Goal: Task Accomplishment & Management: Manage account settings

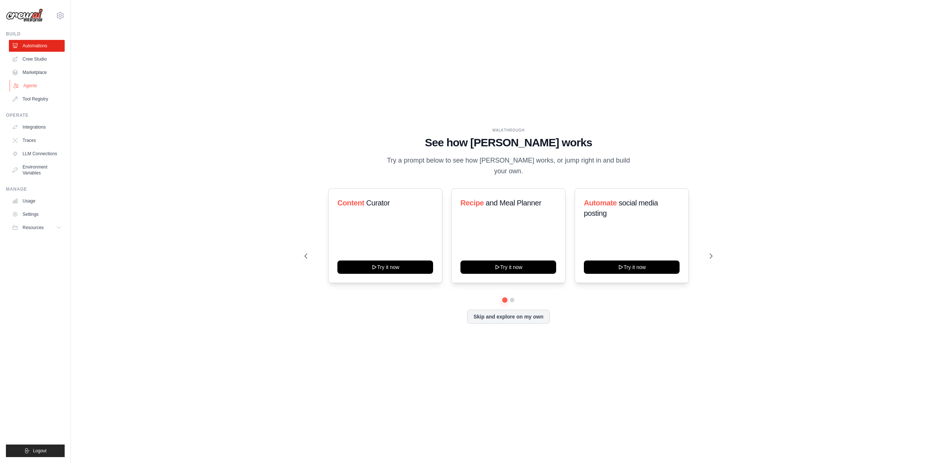
click at [45, 88] on link "Agents" at bounding box center [38, 86] width 56 height 12
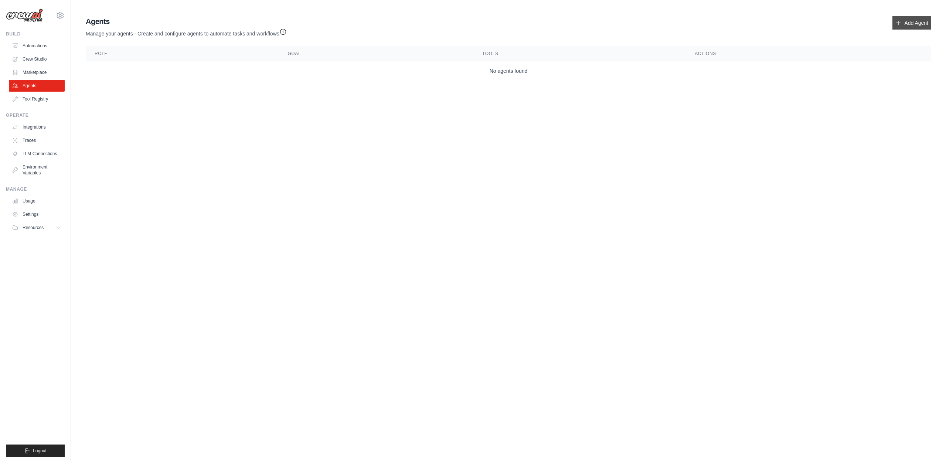
click at [904, 20] on link "Add Agent" at bounding box center [912, 22] width 39 height 13
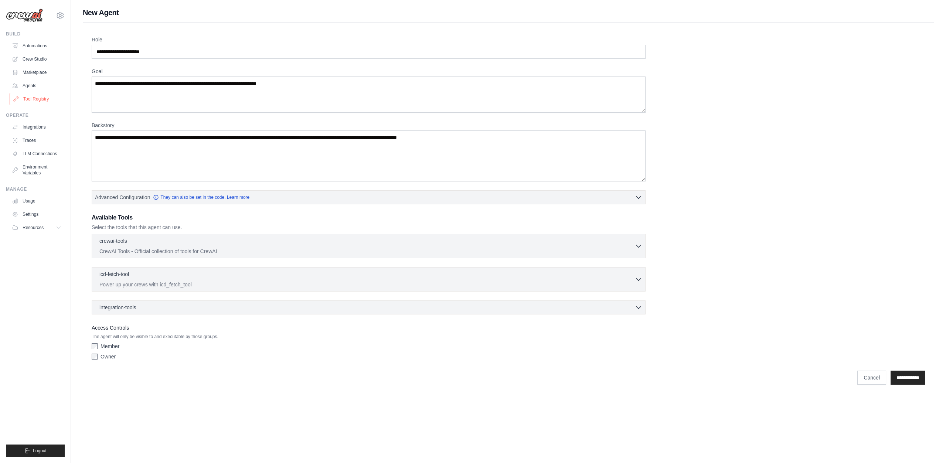
click at [38, 101] on link "Tool Registry" at bounding box center [38, 99] width 56 height 12
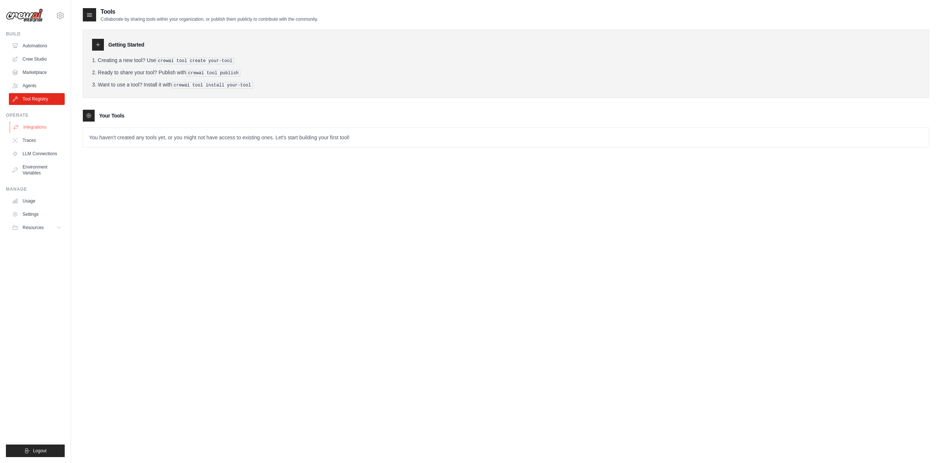
click at [35, 126] on link "Integrations" at bounding box center [38, 127] width 56 height 12
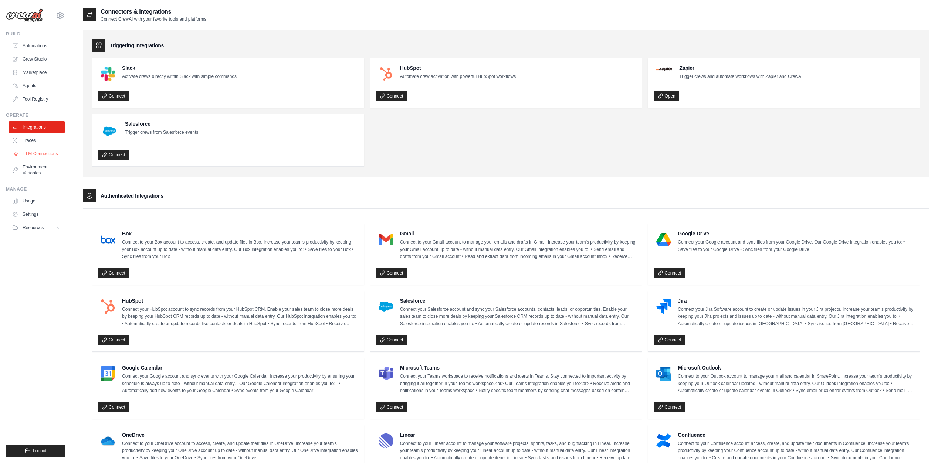
click at [48, 154] on link "LLM Connections" at bounding box center [38, 154] width 56 height 12
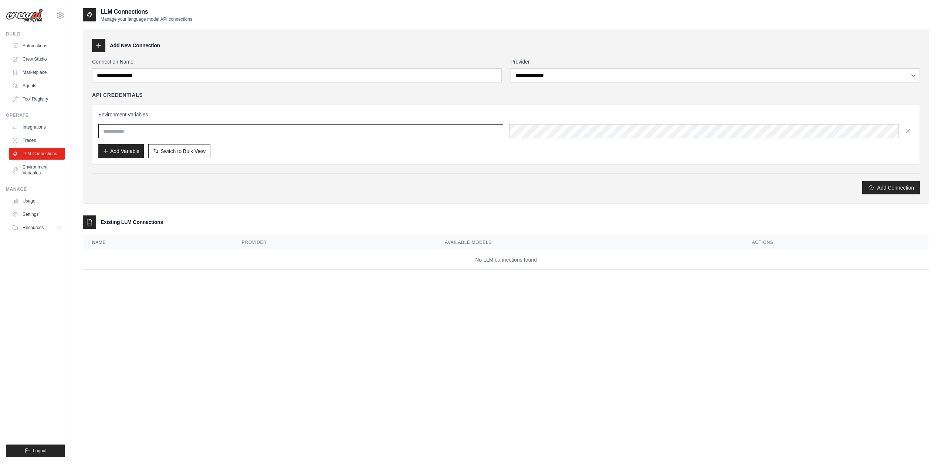
click at [175, 135] on input "text" at bounding box center [300, 131] width 405 height 14
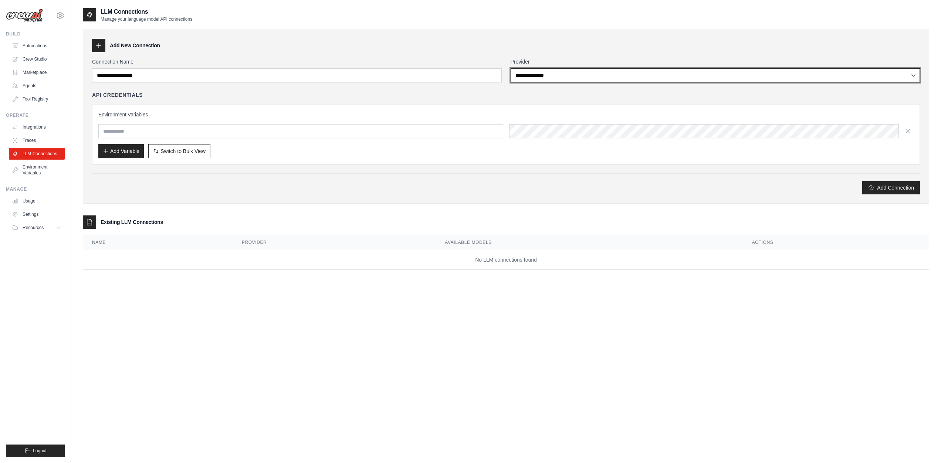
click at [570, 75] on select "**********" at bounding box center [714, 75] width 409 height 14
select select "******"
click at [510, 68] on select "**********" at bounding box center [714, 75] width 409 height 14
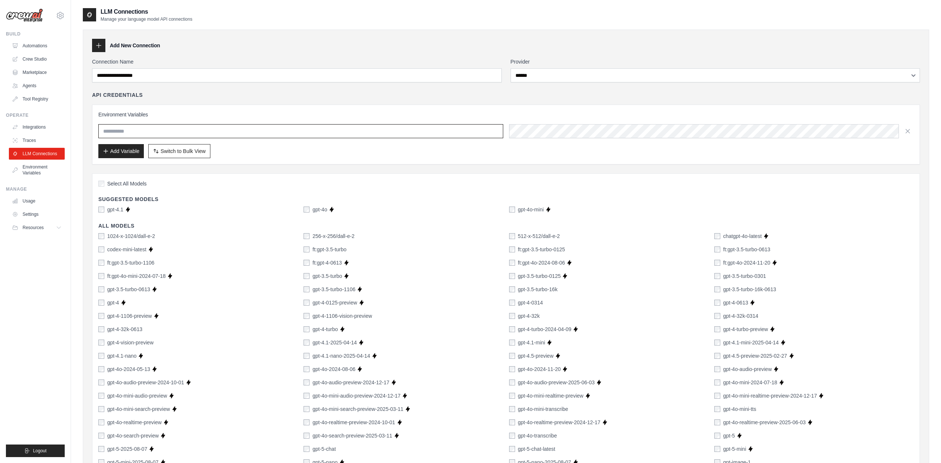
click at [282, 132] on input "text" at bounding box center [300, 131] width 405 height 14
click at [218, 132] on input "text" at bounding box center [300, 131] width 405 height 14
click at [334, 91] on div "API Credentials" at bounding box center [505, 94] width 827 height 7
click at [196, 132] on input "text" at bounding box center [300, 131] width 405 height 14
paste input "**********"
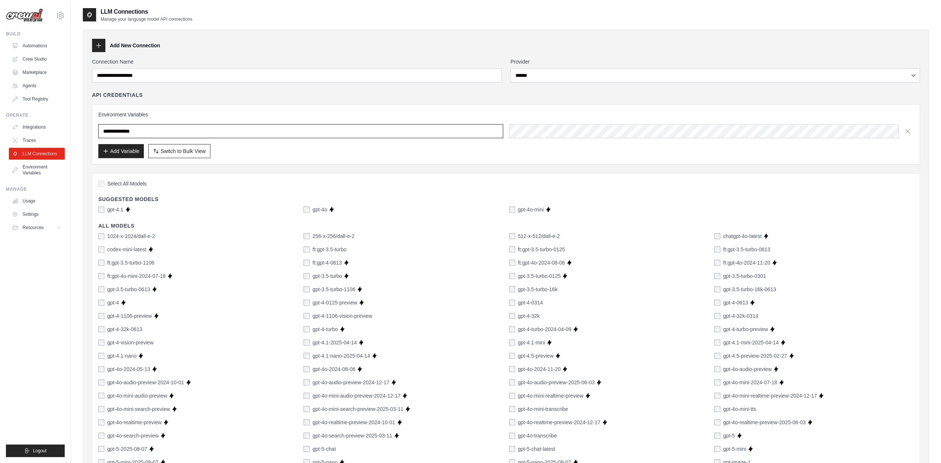
type input "**********"
click at [658, 149] on div "Add Variable Switch to Bulk View Switch to Table View" at bounding box center [505, 151] width 815 height 14
click at [131, 149] on button "Add Variable" at bounding box center [120, 151] width 45 height 14
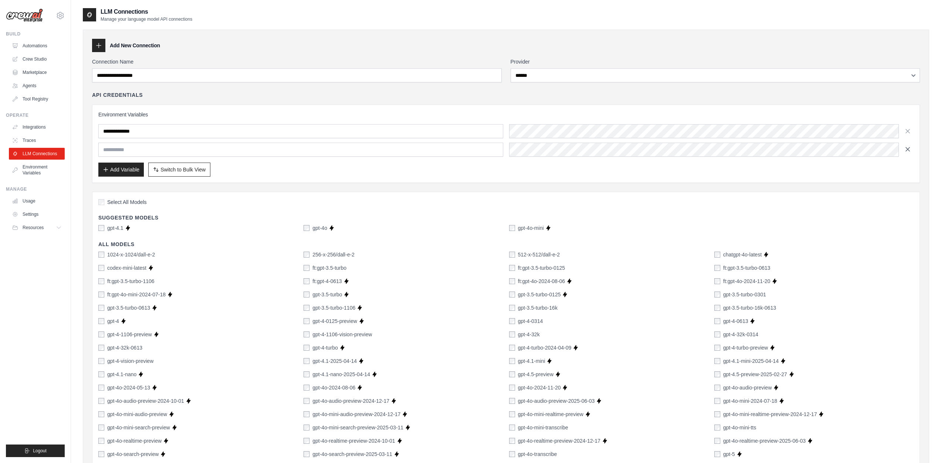
click at [910, 152] on icon "button" at bounding box center [907, 149] width 7 height 7
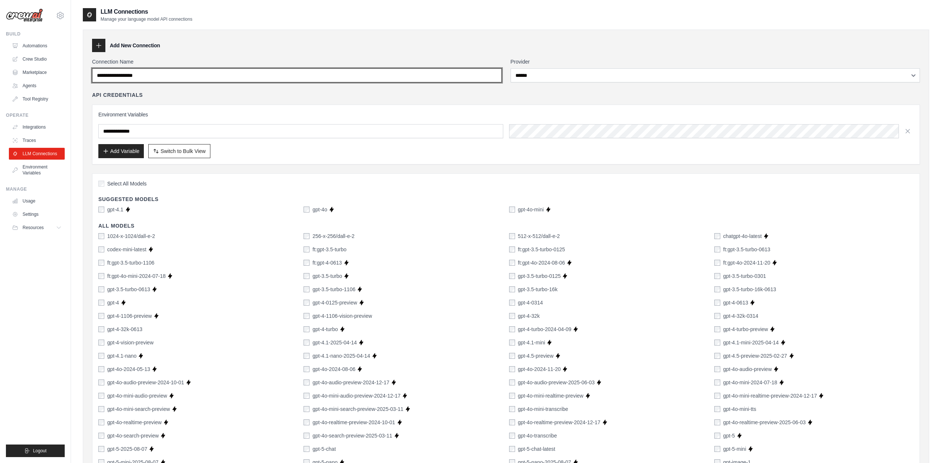
click at [164, 74] on input "Connection Name" at bounding box center [296, 75] width 409 height 14
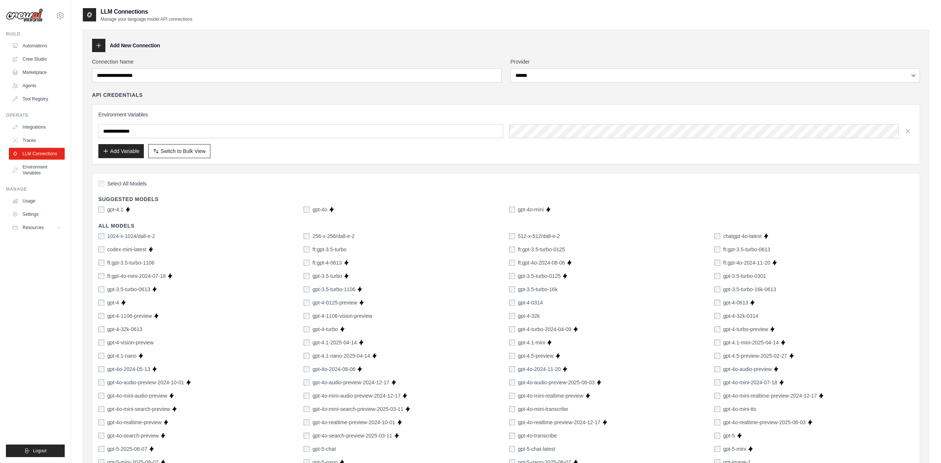
click at [245, 50] on div "Add New Connection" at bounding box center [505, 45] width 827 height 13
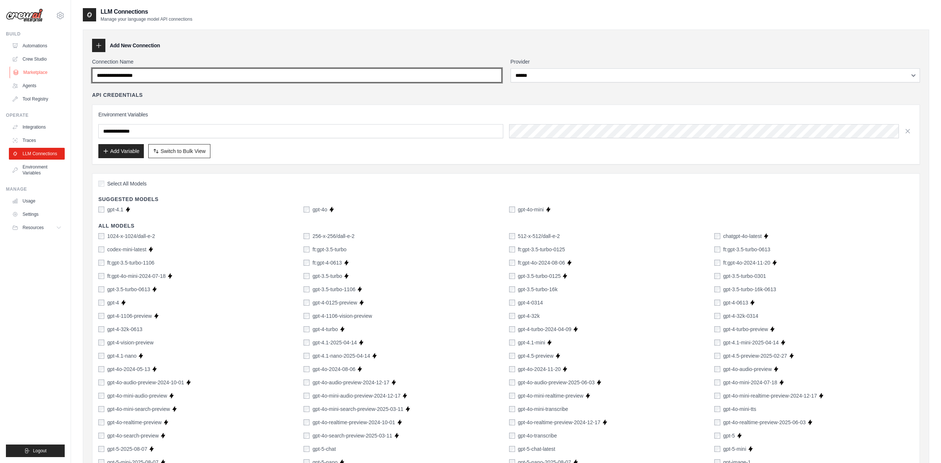
drag, startPoint x: 162, startPoint y: 76, endPoint x: 61, endPoint y: 72, distance: 100.2
click at [61, 72] on div "[EMAIL_ADDRESS][DOMAIN_NAME] Settings Build Automations Crew Studio" at bounding box center [470, 404] width 941 height 808
click at [142, 77] on input "Connection Name" at bounding box center [296, 75] width 409 height 14
type input "*"
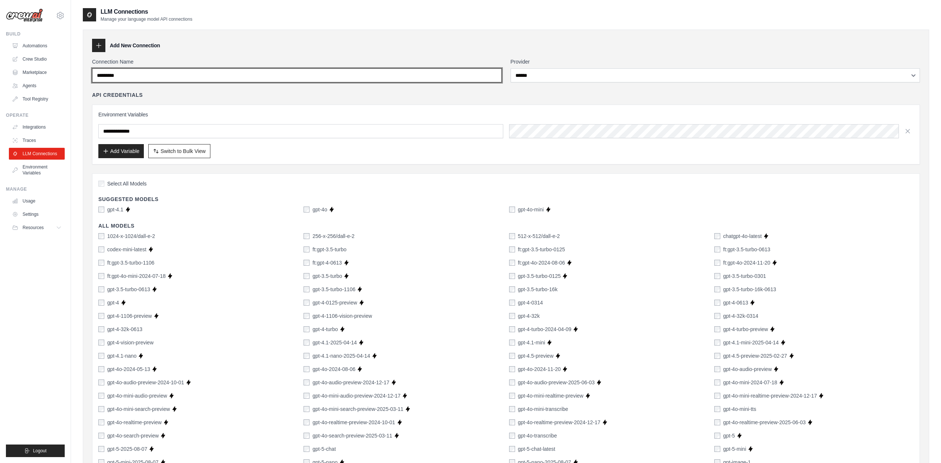
type input "*********"
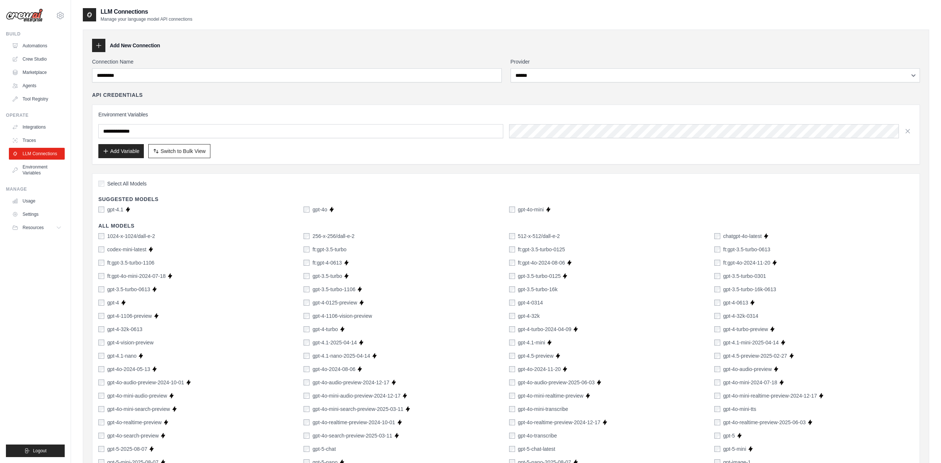
click at [208, 49] on div "Add New Connection" at bounding box center [505, 45] width 827 height 13
click at [383, 48] on div "Add New Connection" at bounding box center [505, 45] width 827 height 13
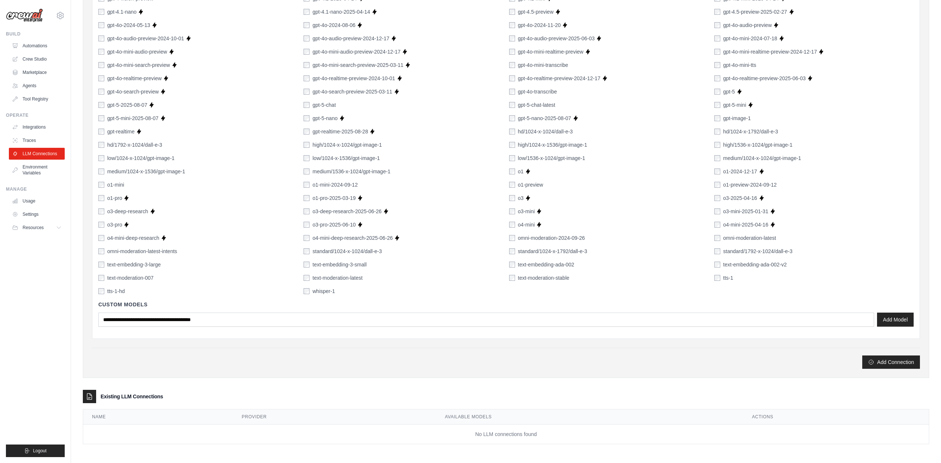
scroll to position [344, 0]
click at [908, 359] on button "Add Connection" at bounding box center [891, 361] width 58 height 13
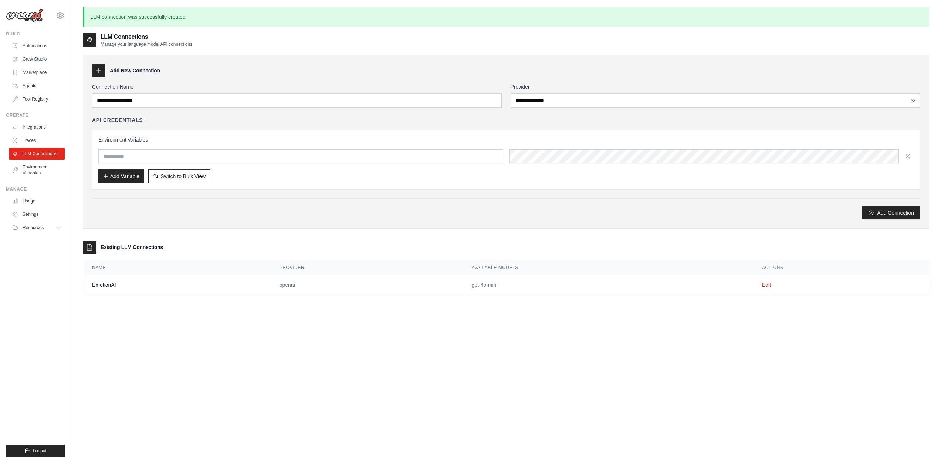
click at [341, 133] on div "Environment Variables Add Variable Switch to Bulk View Switch to Table View" at bounding box center [505, 160] width 827 height 60
drag, startPoint x: 499, startPoint y: 284, endPoint x: 470, endPoint y: 286, distance: 28.9
click at [470, 286] on td "gpt-4o-mini" at bounding box center [607, 285] width 290 height 20
copy td "gpt-4o-mini"
click at [711, 298] on div "**********" at bounding box center [506, 170] width 846 height 274
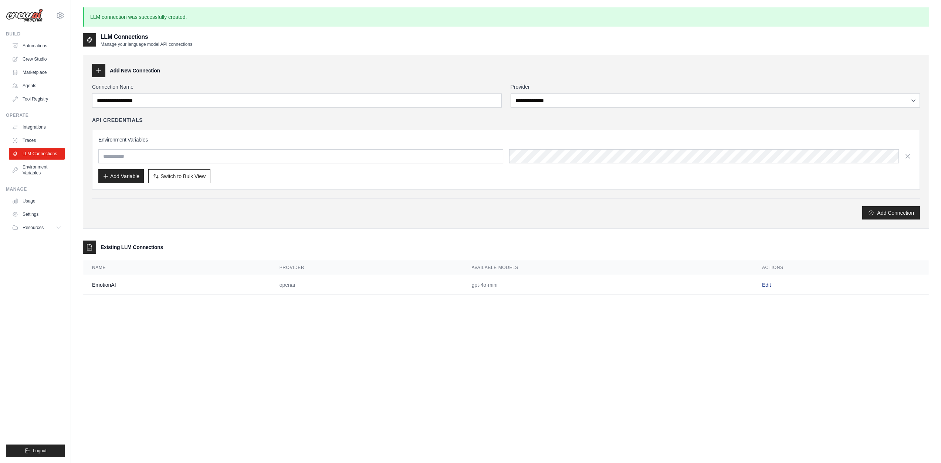
click at [769, 286] on link "Edit" at bounding box center [766, 285] width 9 height 6
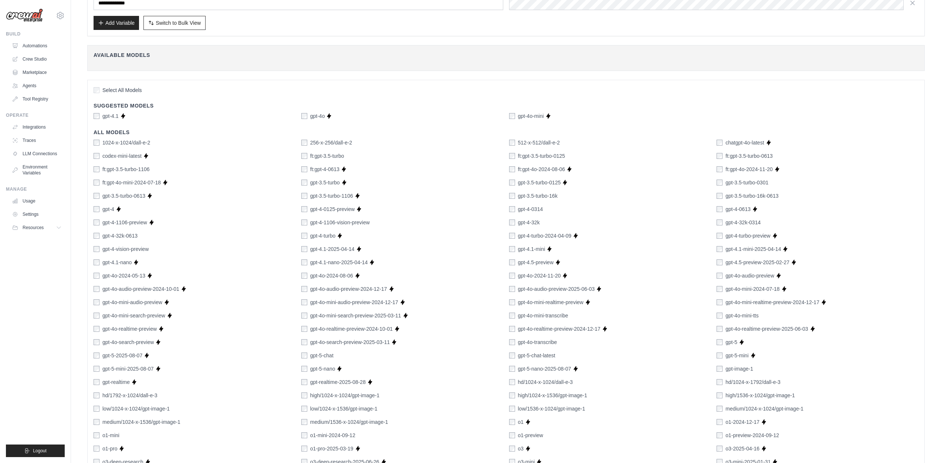
scroll to position [74, 0]
